Goal: Use online tool/utility: Utilize a website feature to perform a specific function

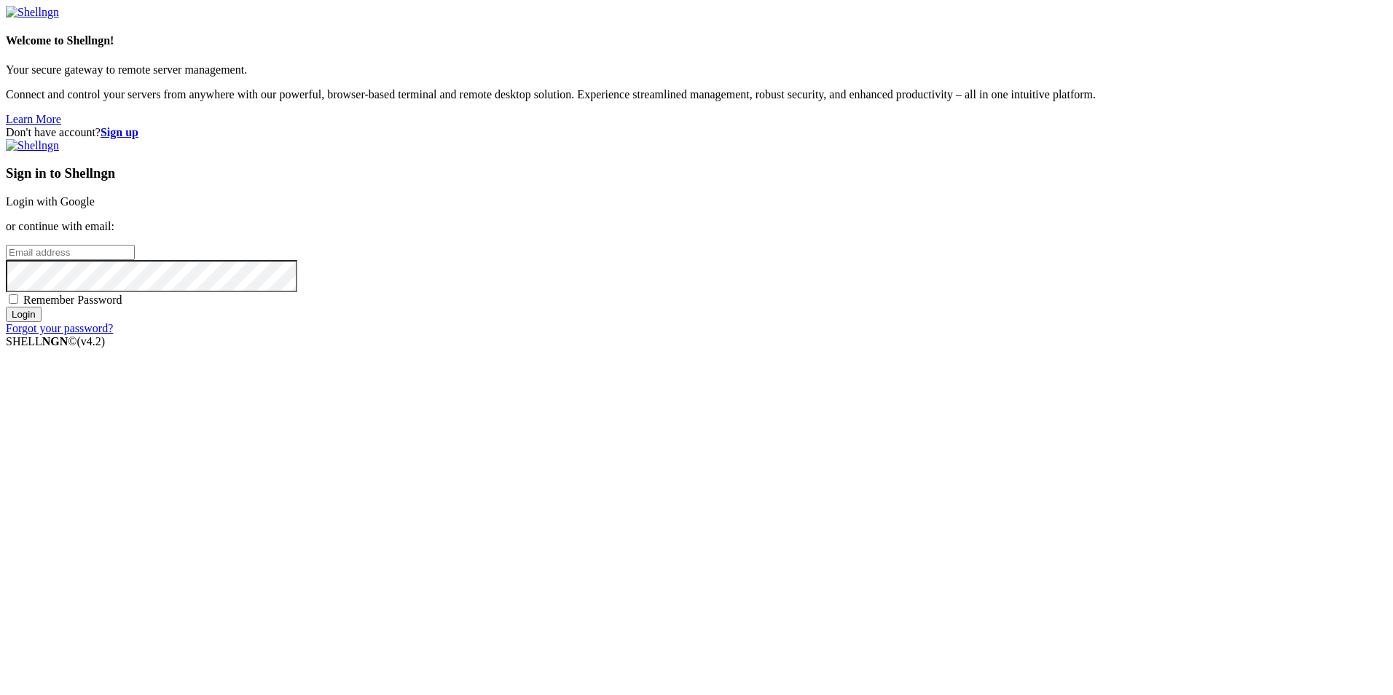
type input "root"
click at [95, 208] on link "Login with Google" at bounding box center [50, 201] width 89 height 12
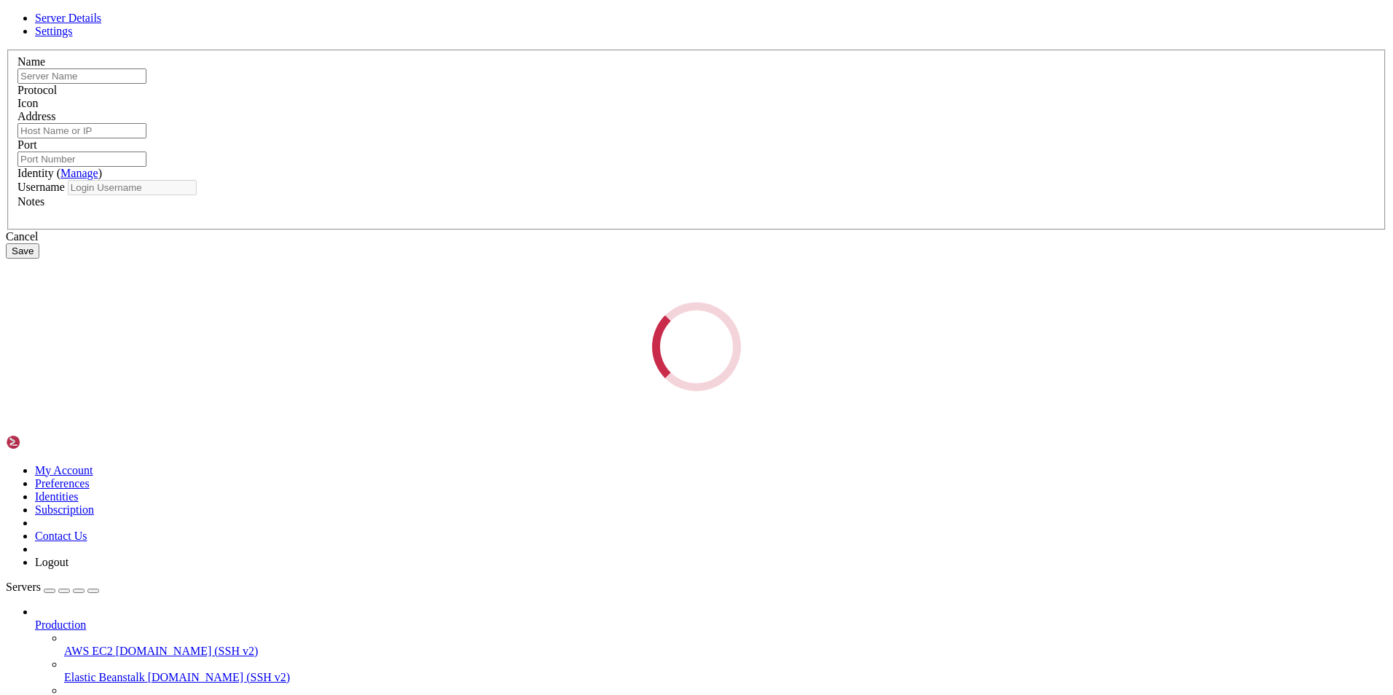
type input "mine"
type input "[TECHNICAL_ID]"
type input "22"
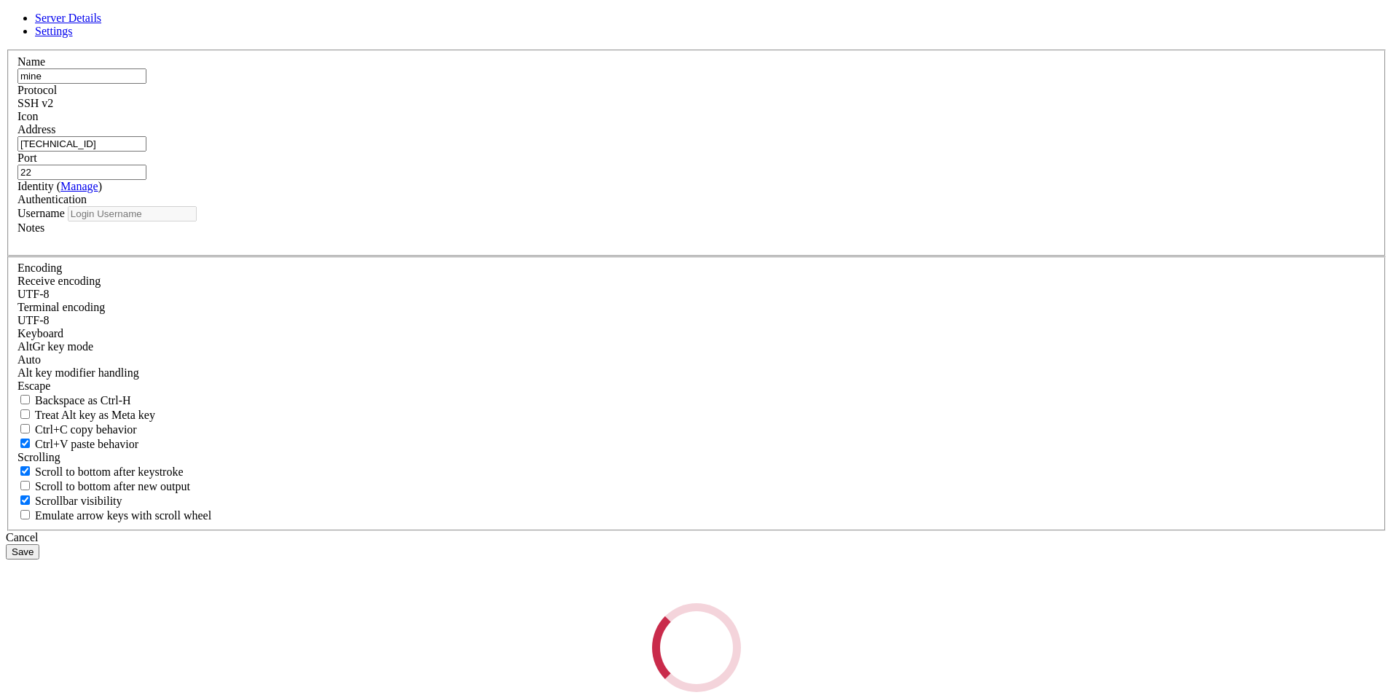
type input "root"
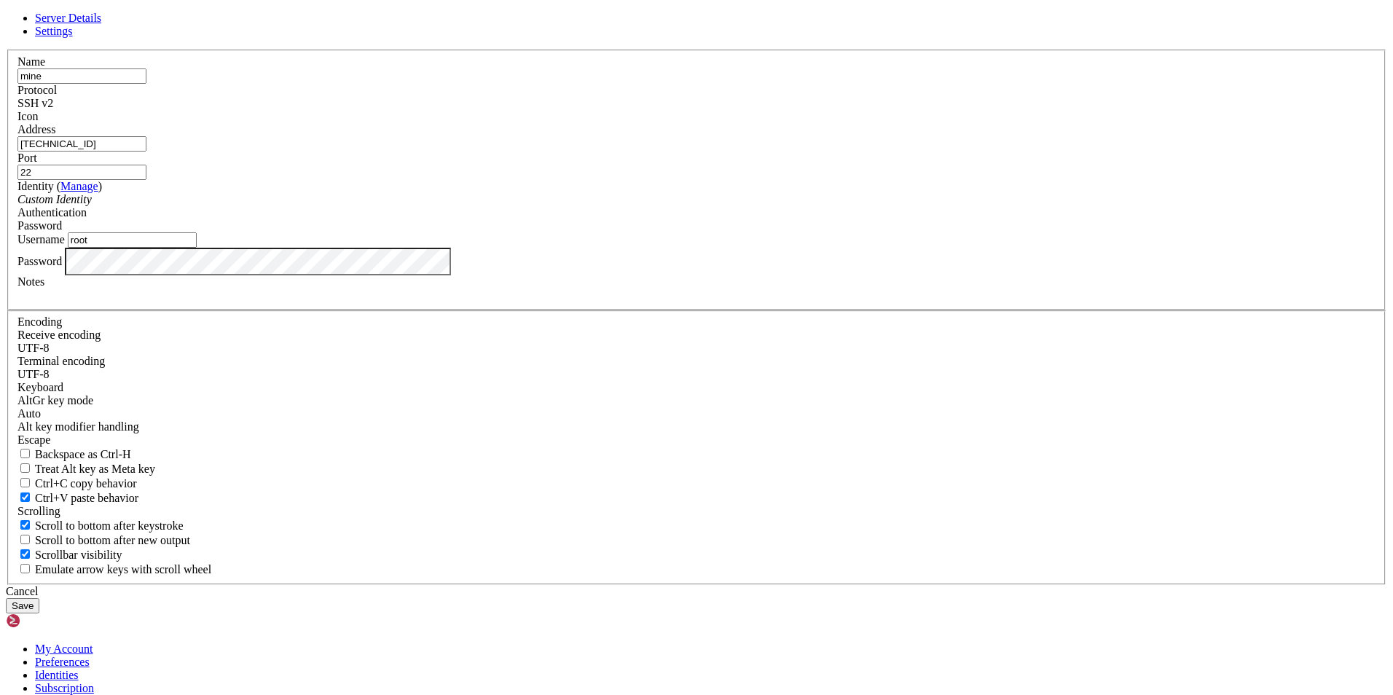
drag, startPoint x: 629, startPoint y: 222, endPoint x: 499, endPoint y: 216, distance: 129.8
click at [499, 84] on div "Name mine" at bounding box center [696, 69] width 1358 height 28
type input "jurnal"
drag, startPoint x: 578, startPoint y: 264, endPoint x: 466, endPoint y: 271, distance: 111.7
click at [468, 271] on div "Server Details Settings Name jurnal Protocol SSH v2 Icon" at bounding box center [696, 313] width 1381 height 602
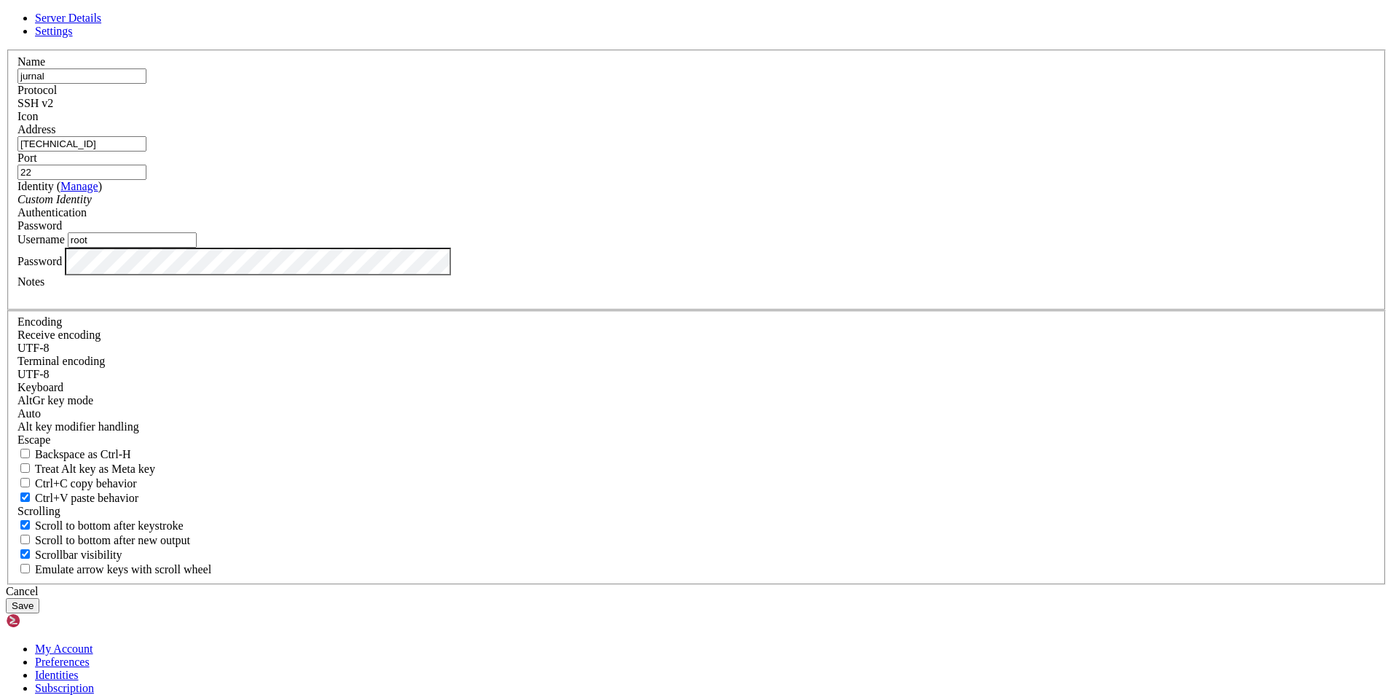
paste input "17"
type input "[TECHNICAL_ID]"
click at [437, 420] on div "Server Details Settings Name jurnal Protocol SSH v2 Icon" at bounding box center [696, 313] width 1381 height 602
click at [39, 598] on button "Save" at bounding box center [23, 605] width 34 height 15
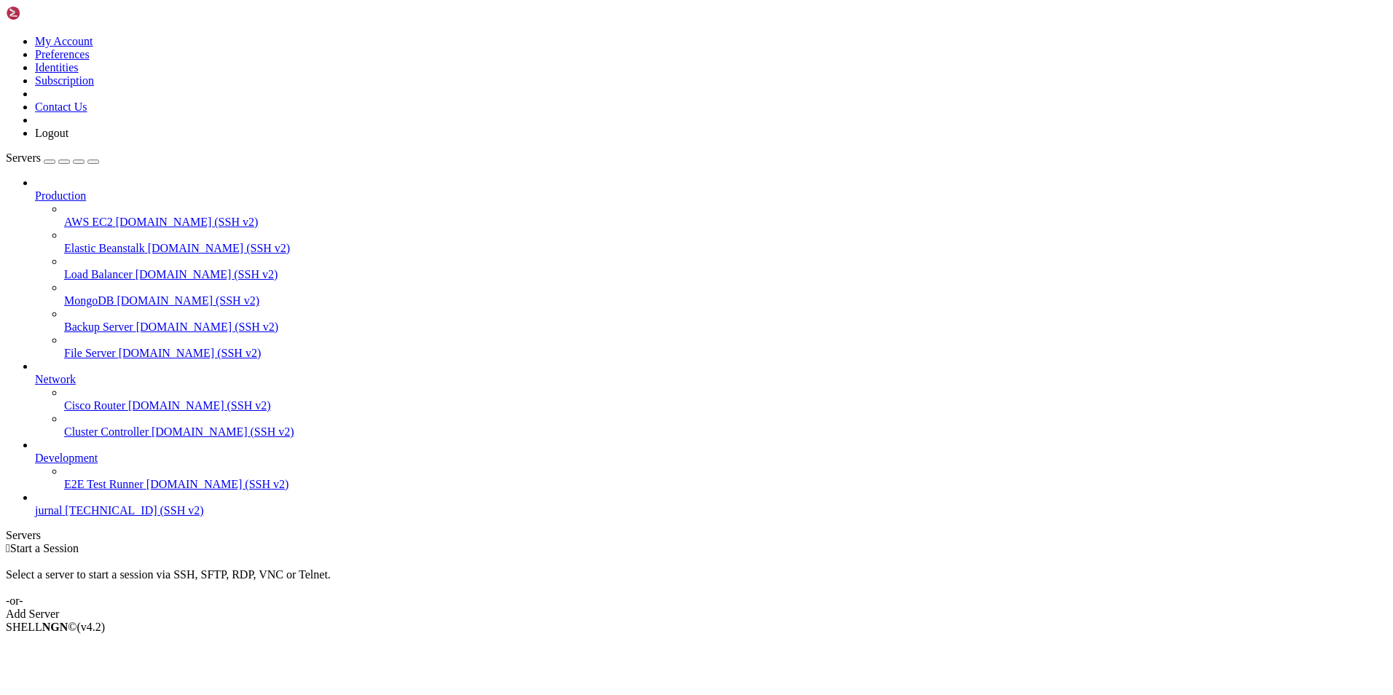
drag, startPoint x: 64, startPoint y: 574, endPoint x: 93, endPoint y: 564, distance: 30.9
click at [66, 517] on div "Production AWS EC2 [DOMAIN_NAME] (SSH v2) Elastic Beanstalk [DOMAIN_NAME] (SSH …" at bounding box center [696, 346] width 1381 height 341
click at [98, 517] on span "[TECHNICAL_ID] (SSH v2)" at bounding box center [134, 510] width 138 height 12
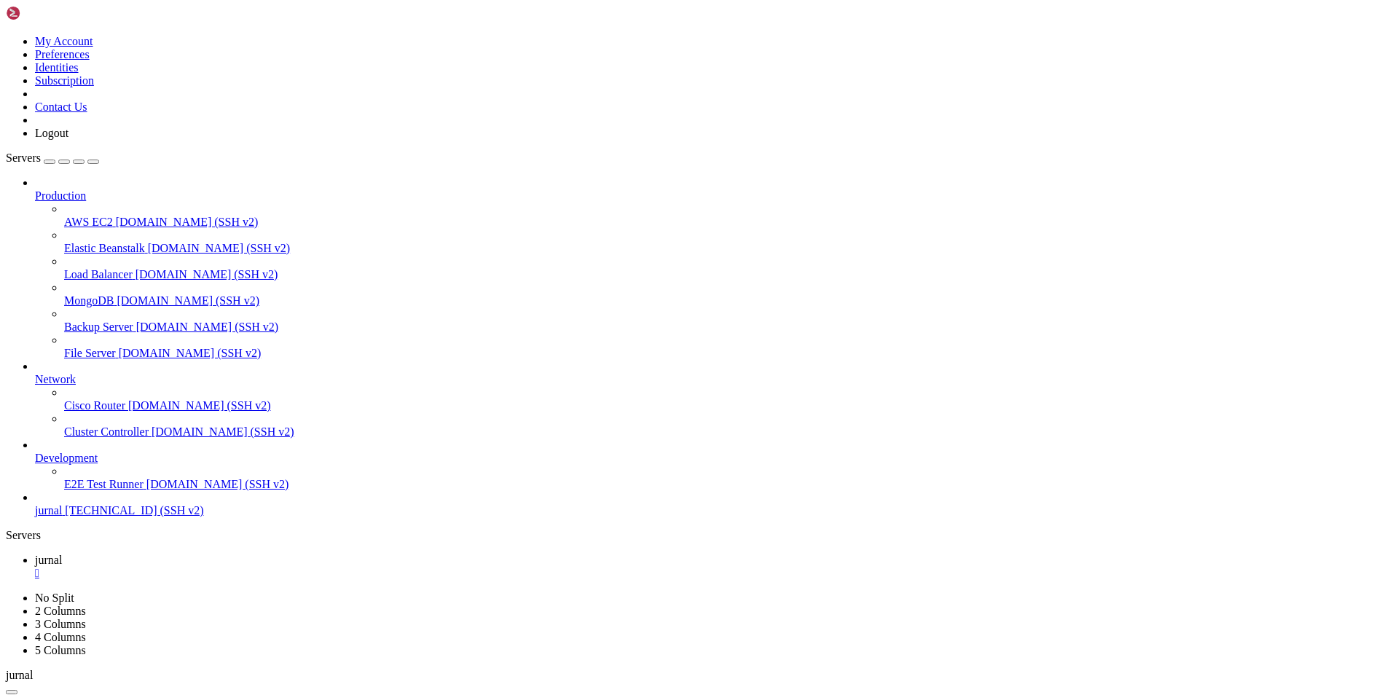
scroll to position [16076, 0]
